Goal: Task Accomplishment & Management: Complete application form

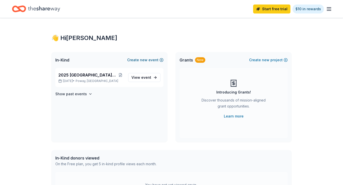
click at [148, 60] on button "Create new event" at bounding box center [145, 60] width 36 height 6
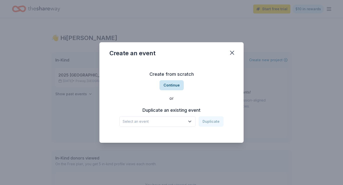
click at [174, 85] on button "Continue" at bounding box center [171, 85] width 24 height 10
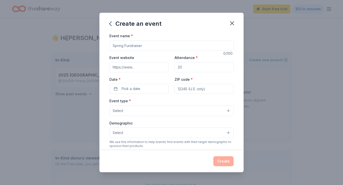
click at [140, 44] on input "Event name *" at bounding box center [171, 46] width 124 height 10
click at [182, 45] on input "2026 Boots and Bling Silent Auction" at bounding box center [171, 46] width 124 height 10
click at [174, 46] on input "2026 Boots and Bling Silent Auction Night" at bounding box center [171, 46] width 124 height 10
type input "2026 Boots and Bling Silent Auction Parents Night"
click at [145, 65] on input "Event website" at bounding box center [138, 67] width 59 height 10
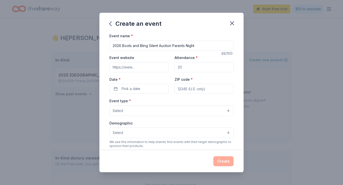
drag, startPoint x: 188, startPoint y: 68, endPoint x: 152, endPoint y: 61, distance: 36.7
click at [154, 63] on div "Event website Attendance * Date * Pick a date ZIP code *" at bounding box center [171, 74] width 124 height 39
type input "100"
click at [152, 88] on button "Pick a date" at bounding box center [138, 89] width 59 height 10
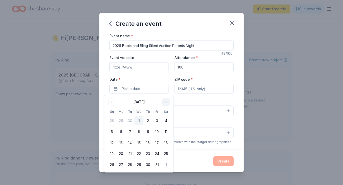
click at [165, 102] on button "Go to next month" at bounding box center [165, 102] width 7 height 7
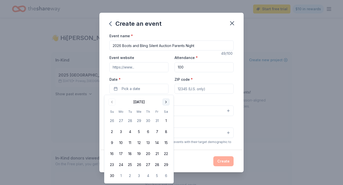
click at [165, 102] on button "Go to next month" at bounding box center [165, 102] width 7 height 7
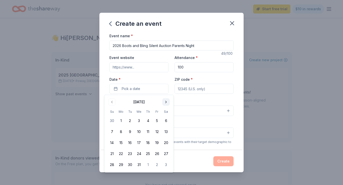
click at [165, 102] on button "Go to next month" at bounding box center [165, 102] width 7 height 7
click at [165, 101] on button "Go to next month" at bounding box center [165, 102] width 7 height 7
click at [156, 119] on button "6" at bounding box center [156, 120] width 9 height 9
click at [200, 89] on input "ZIP code *" at bounding box center [203, 89] width 59 height 10
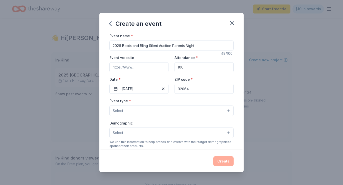
type input "92064"
click at [169, 109] on button "Select" at bounding box center [171, 111] width 124 height 11
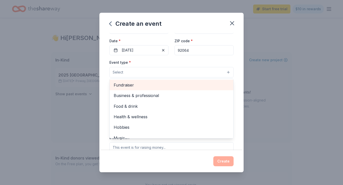
click at [148, 85] on span "Fundraiser" at bounding box center [172, 85] width 116 height 7
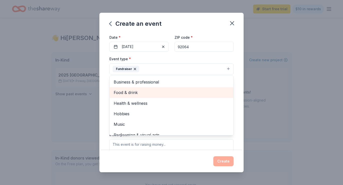
scroll to position [52, 0]
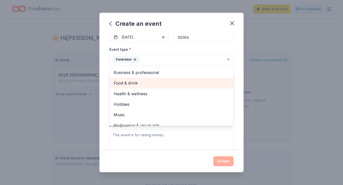
click at [144, 83] on span "Food & drink" at bounding box center [172, 83] width 116 height 7
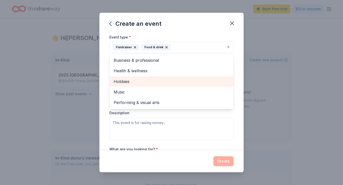
scroll to position [66, 0]
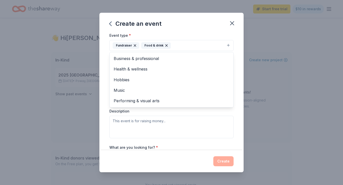
click at [123, 133] on div "Event type * Fundraiser Food & drink Business & professional Health & wellness …" at bounding box center [171, 85] width 124 height 106
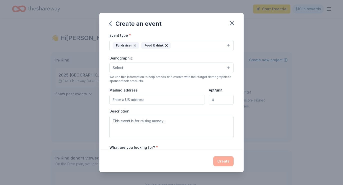
click at [185, 42] on button "Fundraiser Food & drink" at bounding box center [171, 45] width 124 height 11
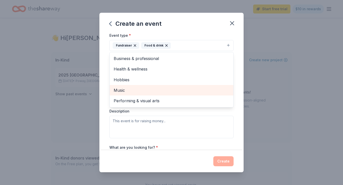
click at [158, 91] on span "Music" at bounding box center [172, 90] width 116 height 7
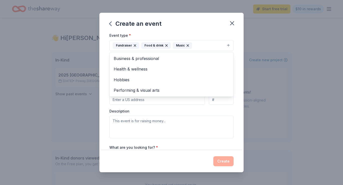
click at [176, 110] on div "Event type * Fundraiser Food & drink Music Business & professional Health & wel…" at bounding box center [171, 85] width 124 height 106
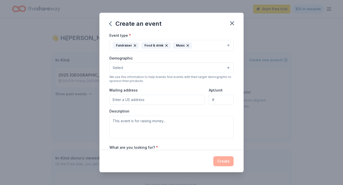
click at [156, 67] on button "Select" at bounding box center [171, 68] width 124 height 11
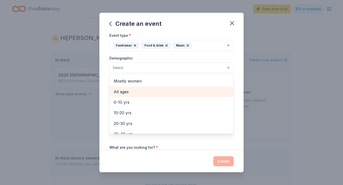
scroll to position [0, 0]
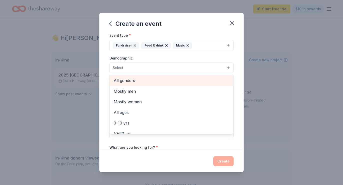
click at [141, 81] on span "All genders" at bounding box center [172, 80] width 116 height 7
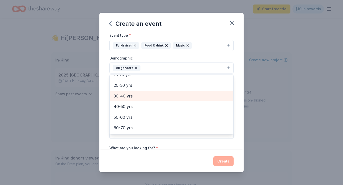
scroll to position [50, 0]
click at [137, 93] on span "30-40 yrs" at bounding box center [172, 95] width 116 height 7
click at [135, 95] on span "40-50 yrs" at bounding box center [172, 95] width 116 height 7
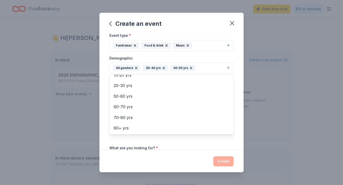
click at [137, 143] on div "Event name * 2026 Boots and Bling Silent Auction Parents Night 49 /100 Event we…" at bounding box center [171, 83] width 124 height 232
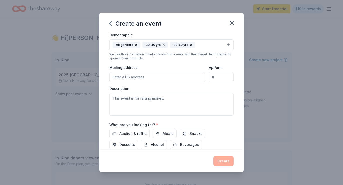
scroll to position [89, 0]
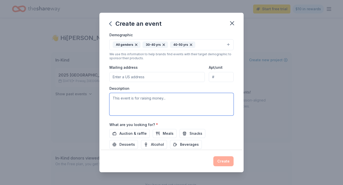
click at [145, 101] on textarea at bounding box center [171, 104] width 124 height 23
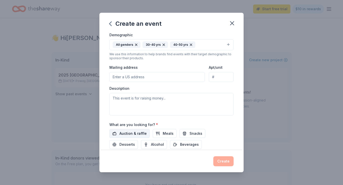
click at [129, 133] on span "Auction & raffle" at bounding box center [132, 134] width 27 height 6
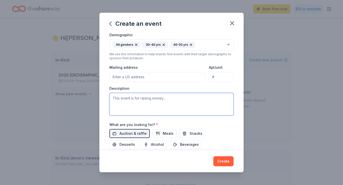
click at [155, 104] on textarea at bounding box center [171, 104] width 124 height 23
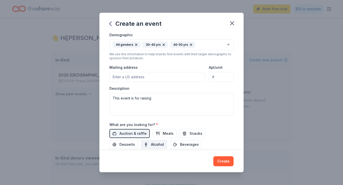
click at [151, 143] on span "Alcohol" at bounding box center [157, 145] width 13 height 6
click at [180, 145] on span "Beverages" at bounding box center [189, 145] width 19 height 6
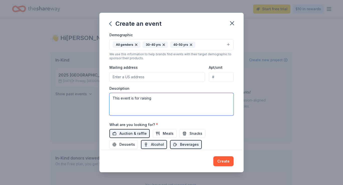
click at [165, 102] on textarea "This event is for raising" at bounding box center [171, 104] width 124 height 23
click at [194, 104] on textarea "This event is raising money for Midland Elementary School, and we want to raise…" at bounding box center [171, 104] width 124 height 23
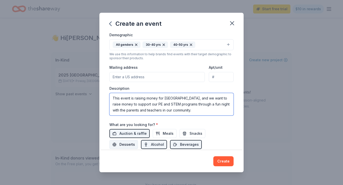
scroll to position [123, 0]
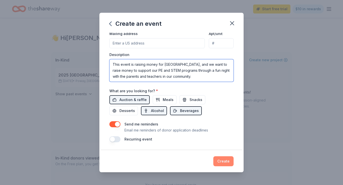
type textarea "This event is raising money for Midland Elementary School, and we want to raise…"
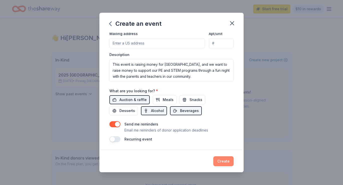
click at [221, 159] on button "Create" at bounding box center [223, 161] width 20 height 10
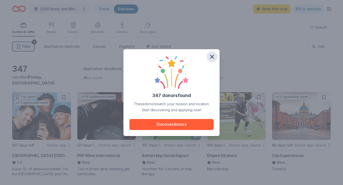
click at [213, 54] on icon "button" at bounding box center [211, 56] width 7 height 7
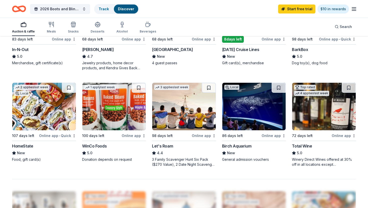
scroll to position [300, 0]
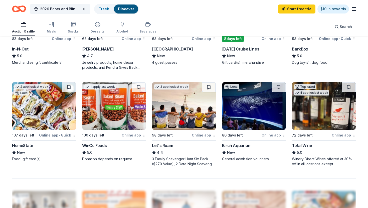
click at [318, 117] on img at bounding box center [324, 106] width 64 height 48
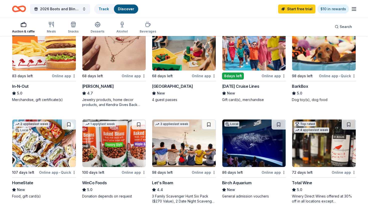
scroll to position [257, 0]
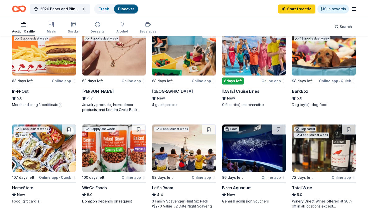
click at [249, 149] on img at bounding box center [254, 149] width 64 height 48
click at [318, 56] on img at bounding box center [324, 52] width 64 height 48
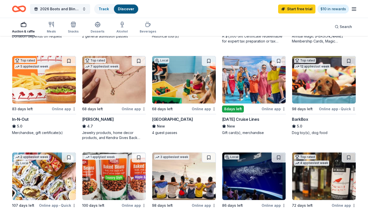
scroll to position [222, 0]
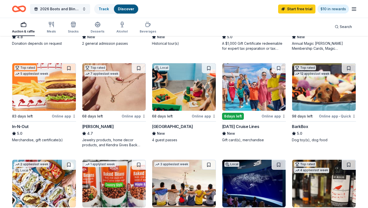
click at [194, 72] on img at bounding box center [184, 87] width 64 height 48
click at [119, 92] on img at bounding box center [114, 87] width 64 height 48
click at [59, 93] on img at bounding box center [44, 87] width 64 height 48
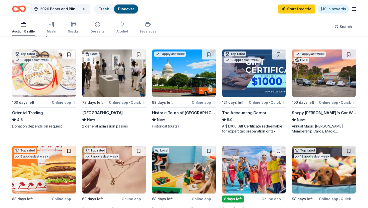
scroll to position [138, 0]
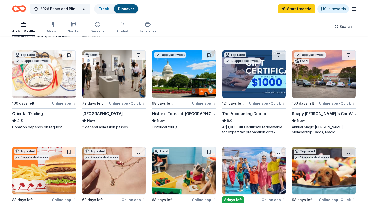
click at [328, 72] on img at bounding box center [324, 75] width 64 height 48
click at [103, 79] on img at bounding box center [114, 75] width 64 height 48
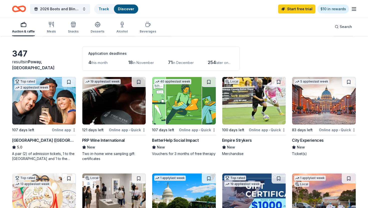
scroll to position [15, 0]
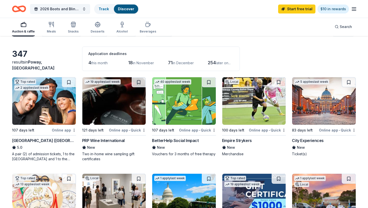
click at [318, 109] on img at bounding box center [324, 101] width 64 height 48
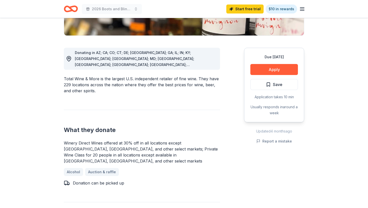
scroll to position [117, 0]
click at [284, 69] on button "Apply" at bounding box center [274, 69] width 48 height 11
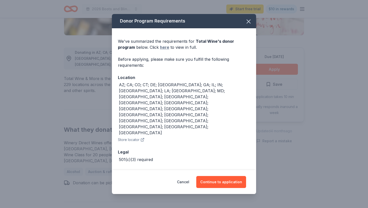
click at [160, 50] on link "here" at bounding box center [164, 47] width 9 height 6
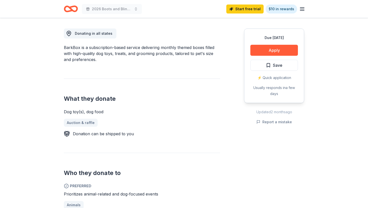
scroll to position [136, 0]
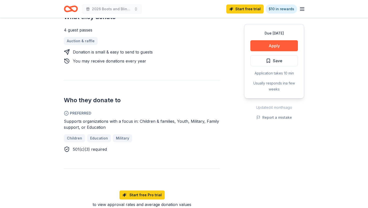
scroll to position [224, 0]
